Goal: Task Accomplishment & Management: Manage account settings

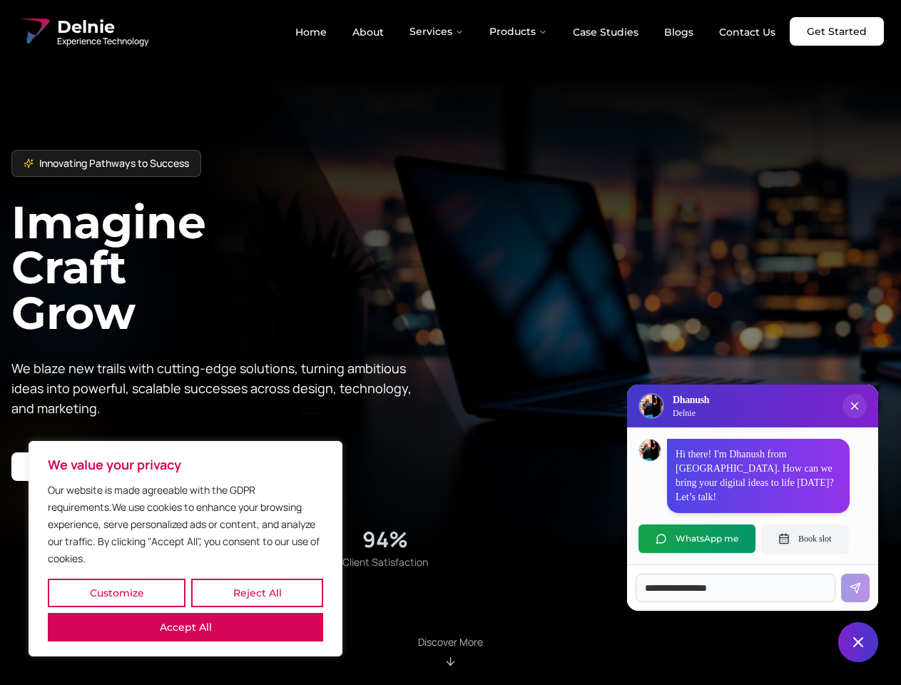
click at [116, 593] on button "Customize" at bounding box center [117, 593] width 138 height 29
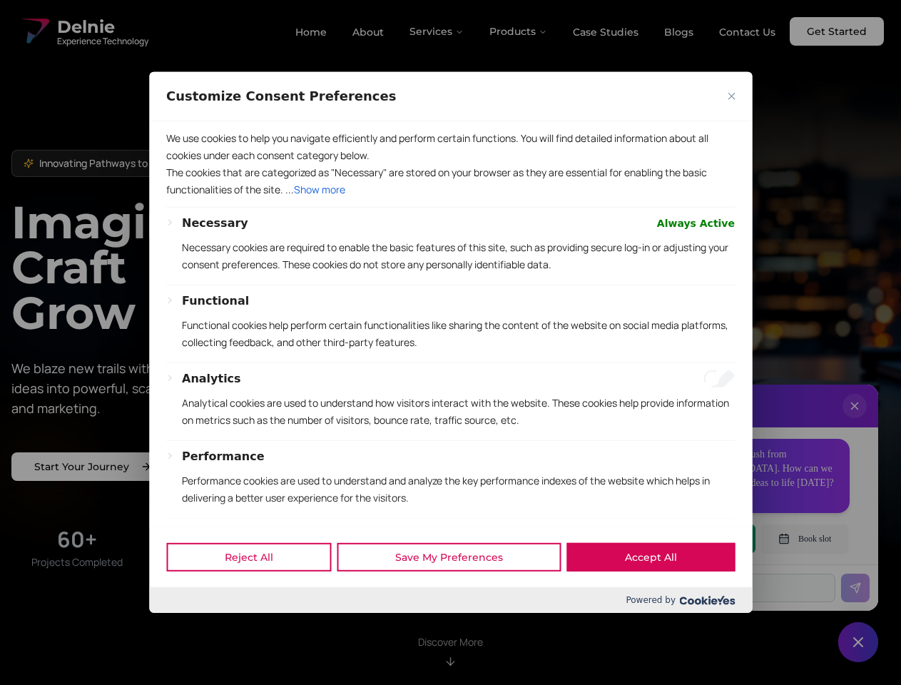
click at [257, 593] on div at bounding box center [450, 342] width 901 height 685
click at [186, 164] on p "We use cookies to help you navigate efficiently and perform certain functions. …" at bounding box center [450, 147] width 569 height 34
click at [450, 343] on div "Necessary Always Active Necessary cookies are required to enable the basic feat…" at bounding box center [450, 436] width 569 height 442
click at [437, 31] on div at bounding box center [450, 342] width 901 height 685
click at [519, 31] on div at bounding box center [450, 342] width 901 height 685
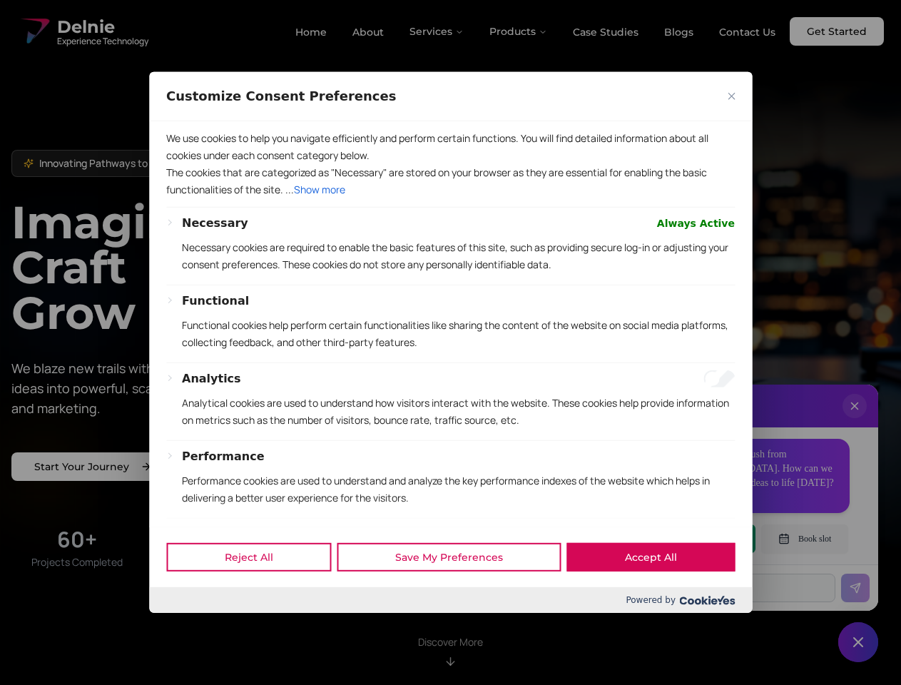
click at [855, 420] on div at bounding box center [450, 342] width 901 height 685
click at [697, 539] on div "Reject All Save My Preferences Accept All" at bounding box center [450, 557] width 603 height 61
click at [805, 539] on div at bounding box center [450, 342] width 901 height 685
click at [858, 642] on div at bounding box center [450, 342] width 901 height 685
